Goal: Navigation & Orientation: Find specific page/section

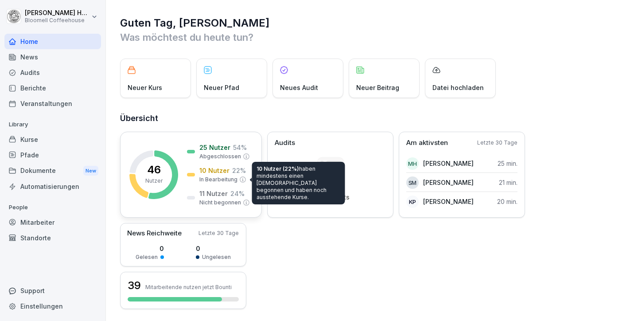
click at [219, 181] on p "In Bearbeitung" at bounding box center [218, 179] width 38 height 8
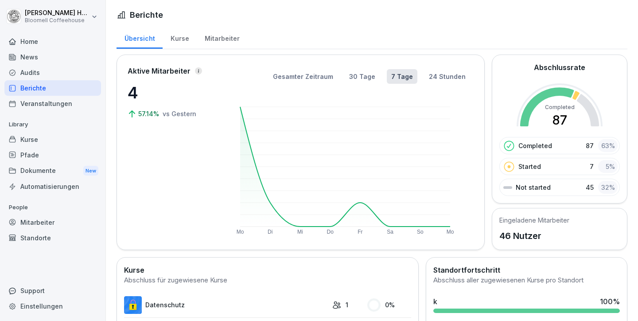
click at [228, 39] on div "Mitarbeiter" at bounding box center [222, 37] width 51 height 23
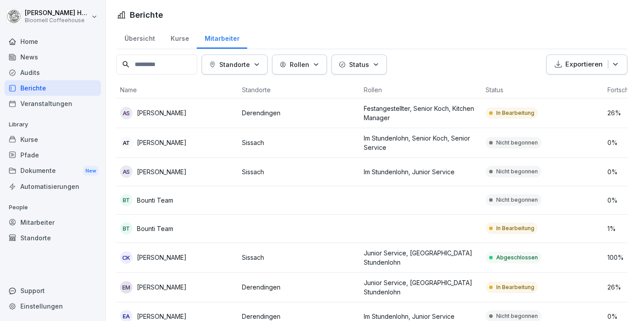
click at [30, 69] on div "Audits" at bounding box center [52, 73] width 97 height 16
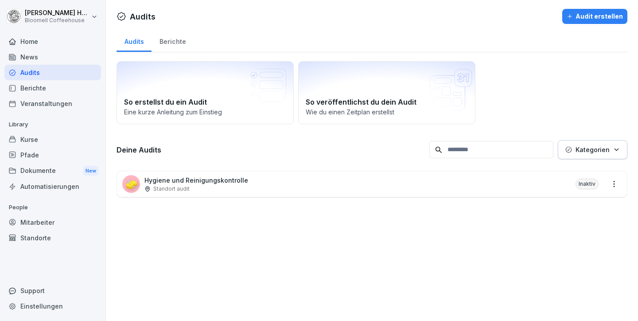
click at [30, 56] on div "News" at bounding box center [52, 57] width 97 height 16
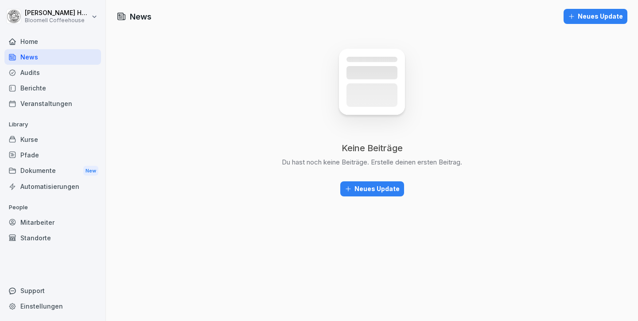
click at [30, 136] on div "Kurse" at bounding box center [52, 140] width 97 height 16
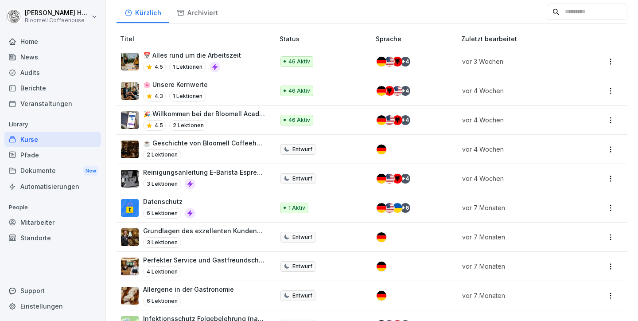
scroll to position [148, 0]
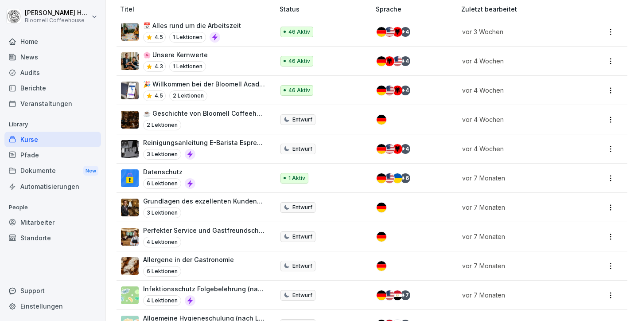
click at [188, 237] on div "4 Lektionen" at bounding box center [204, 242] width 122 height 11
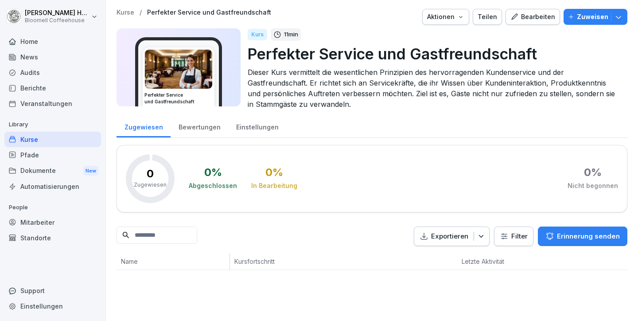
click at [31, 40] on div "Home" at bounding box center [52, 42] width 97 height 16
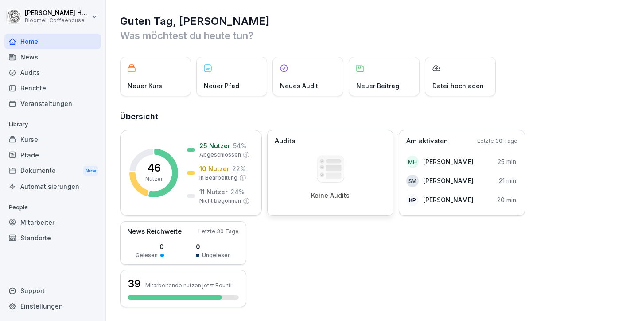
scroll to position [11, 0]
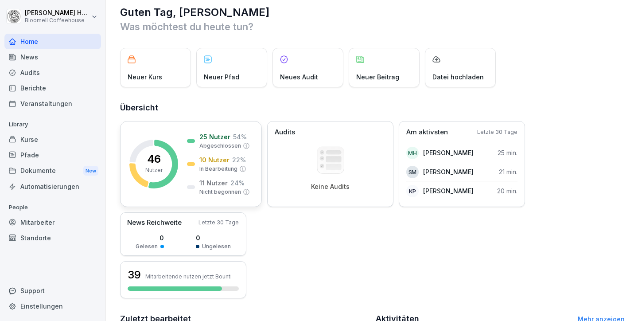
click at [225, 187] on p "11 Nutzer" at bounding box center [213, 182] width 28 height 9
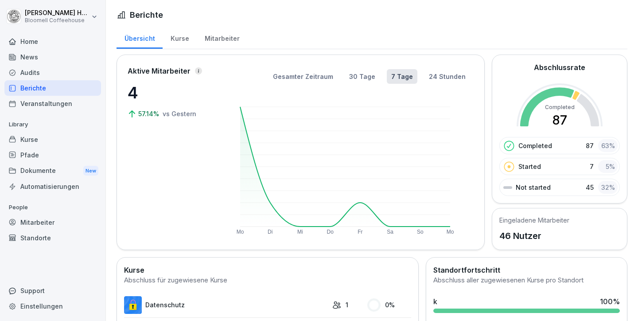
click at [220, 34] on div "Mitarbeiter" at bounding box center [222, 37] width 51 height 23
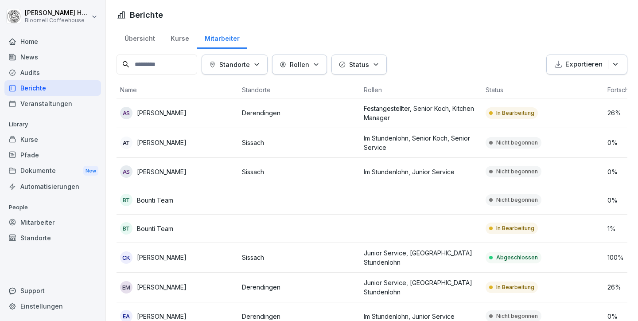
click at [443, 42] on div "Übersicht Kurse Mitarbeiter" at bounding box center [372, 37] width 511 height 23
